Goal: Find contact information: Find contact information

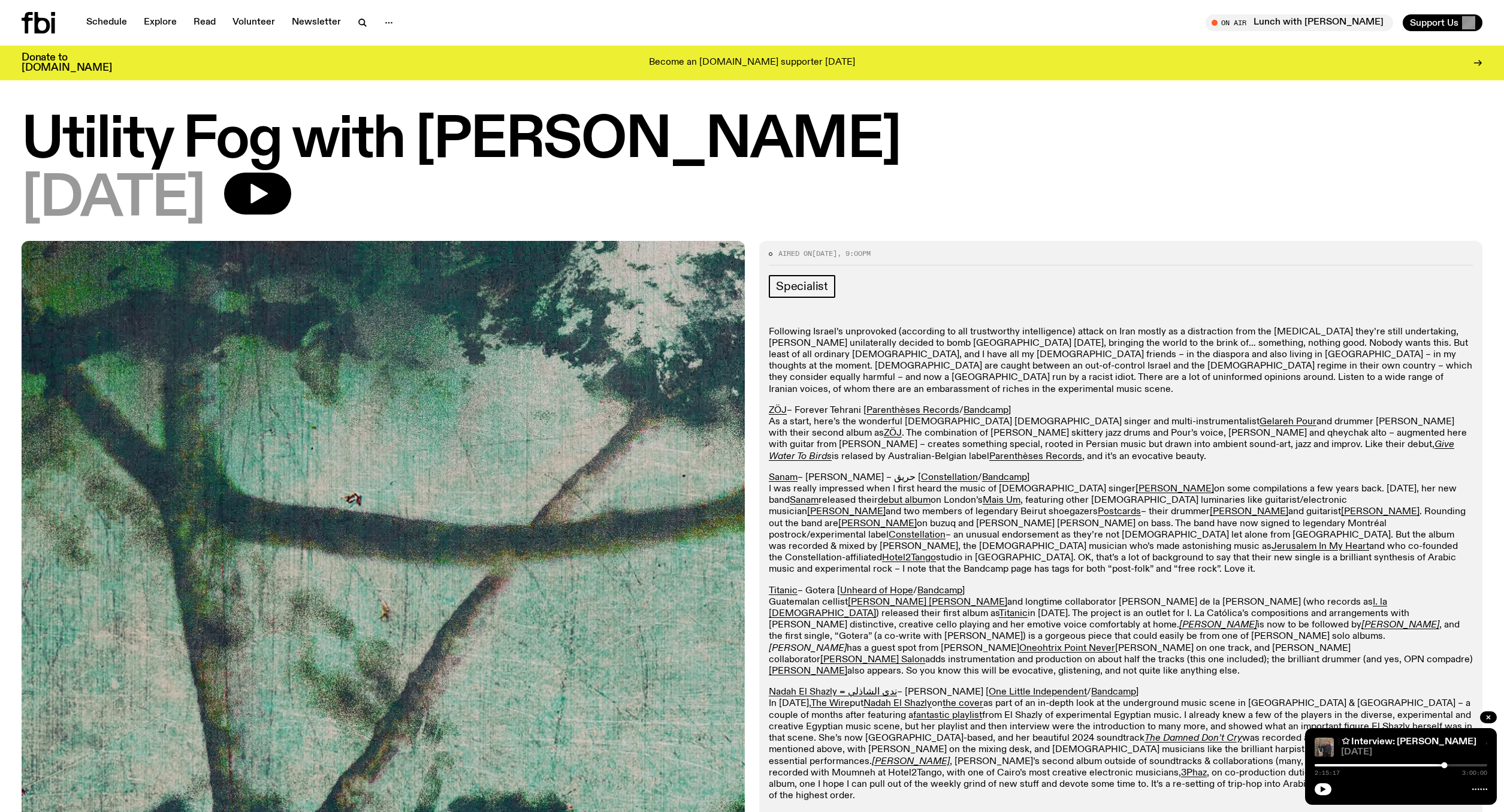
click at [32, 14] on icon at bounding box center [27, 22] width 12 height 21
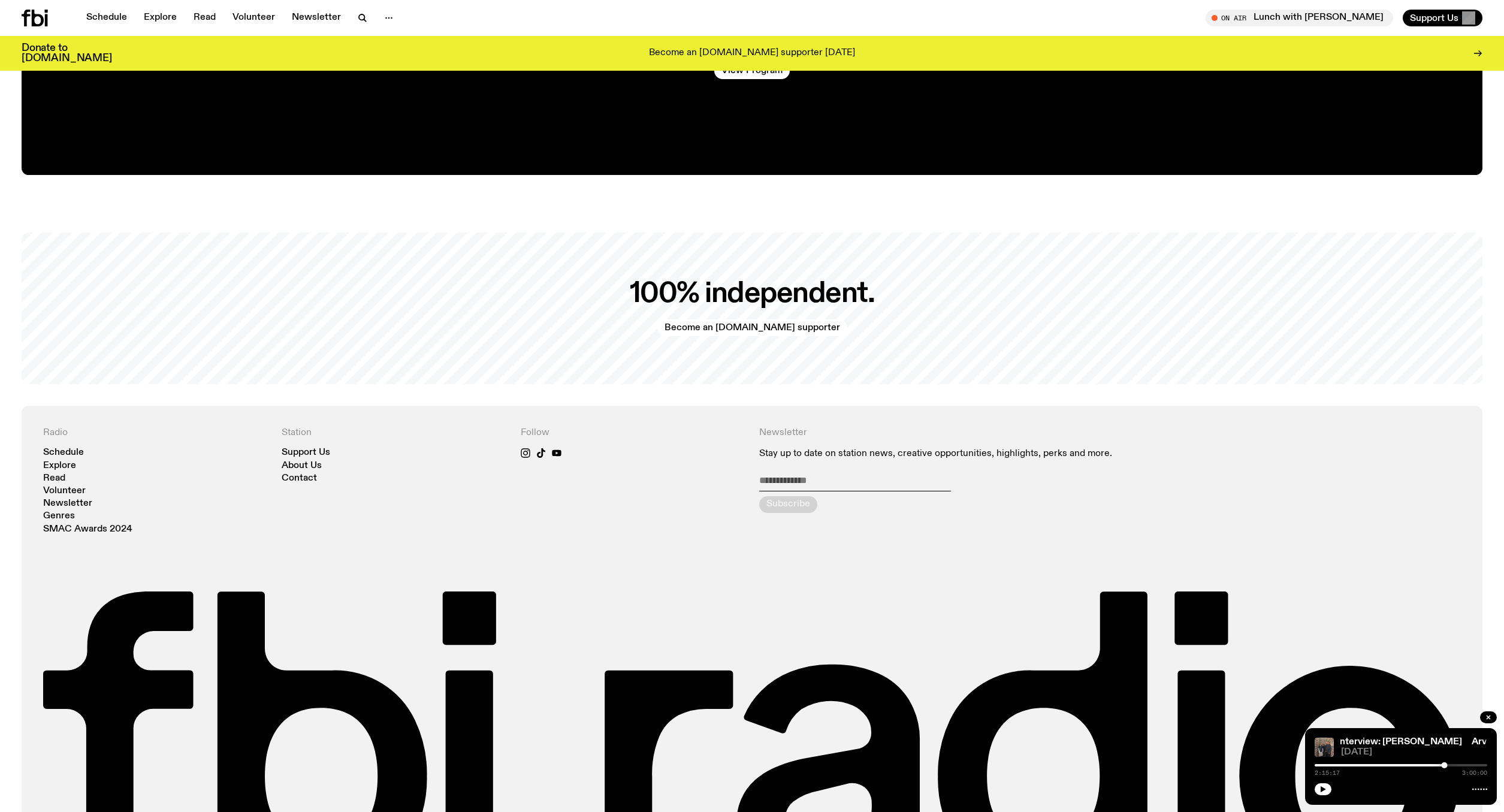
scroll to position [3132, 0]
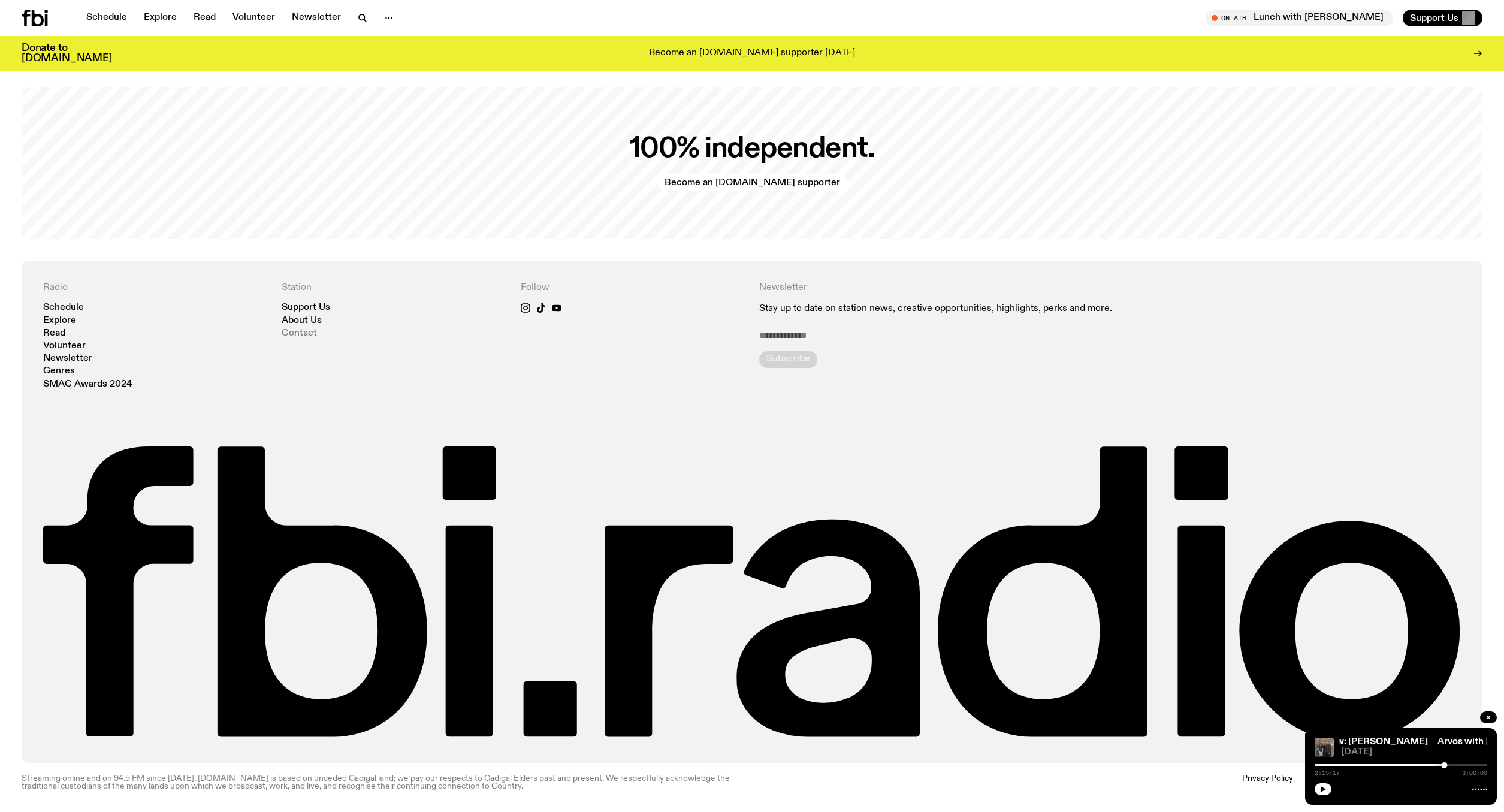
click at [305, 333] on link "Contact" at bounding box center [300, 333] width 36 height 9
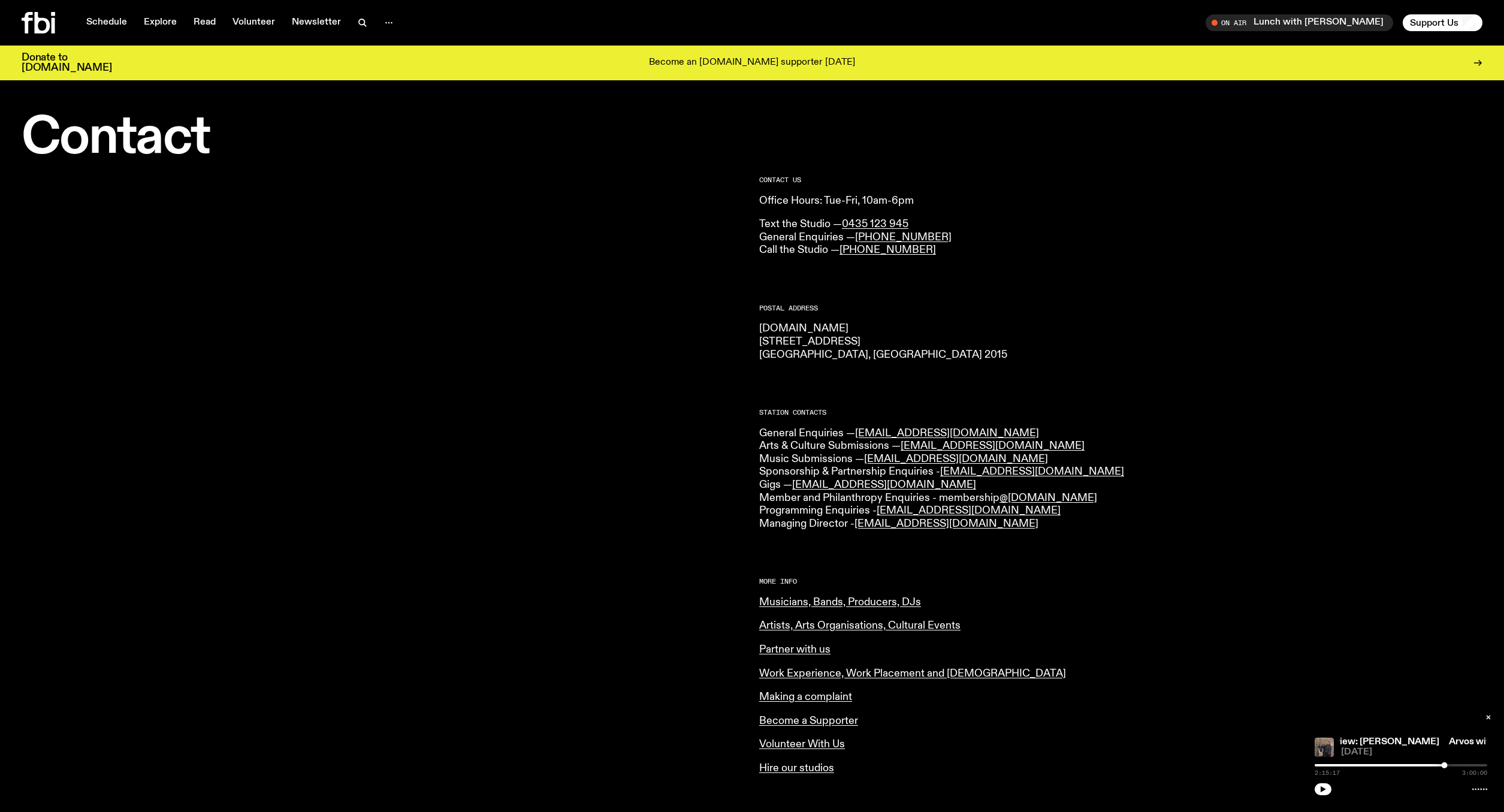
drag, startPoint x: 815, startPoint y: 750, endPoint x: 1340, endPoint y: 1, distance: 914.7
